Goal: Browse casually: Explore the website without a specific task or goal

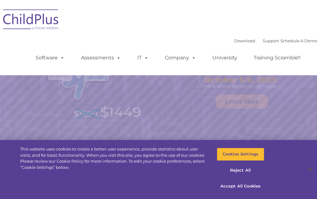
select select "MEDIUM"
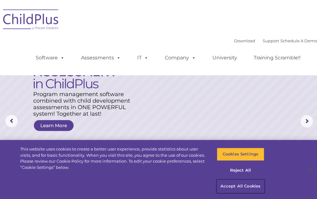
click at [233, 187] on button "Accept All Cookies" at bounding box center [240, 185] width 47 height 13
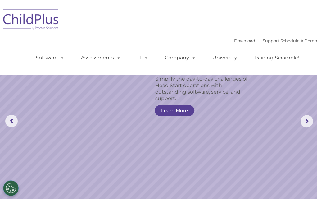
click at [237, 147] on rs-slide "Simplify the day-to-day challenges of Head Start operations with outstanding so…" at bounding box center [158, 121] width 317 height 242
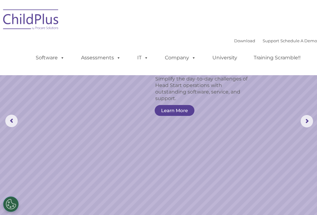
click at [51, 20] on img at bounding box center [31, 20] width 62 height 31
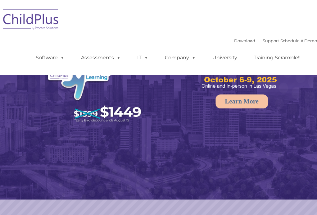
select select "MEDIUM"
